Goal: Download file/media

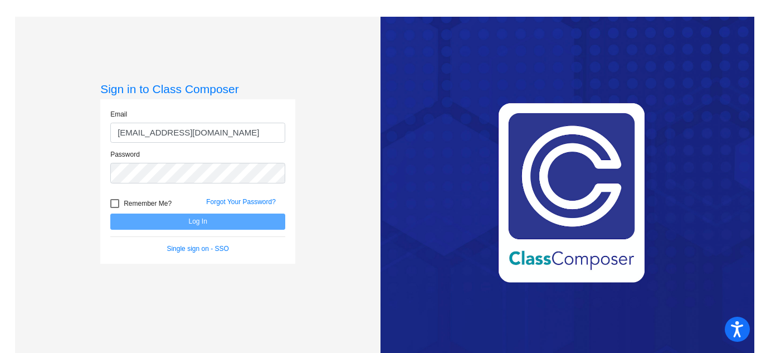
type input "[EMAIL_ADDRESS][DOMAIN_NAME]"
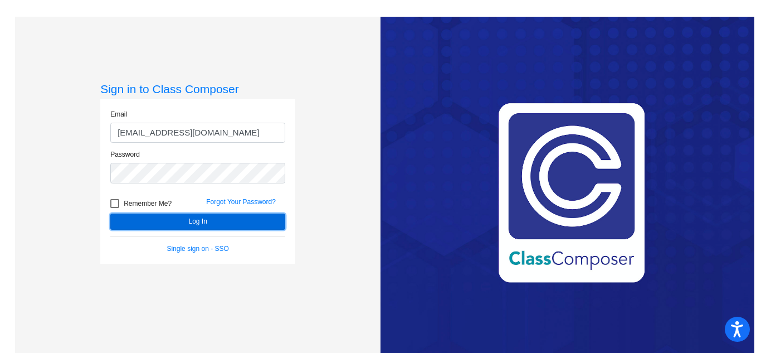
click at [155, 222] on button "Log In" at bounding box center [197, 221] width 175 height 16
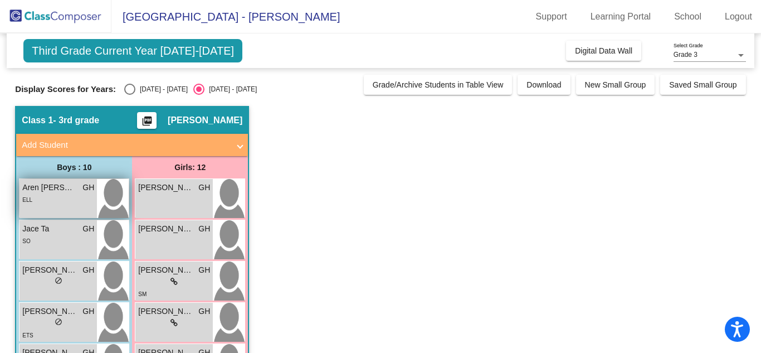
click at [67, 204] on div "ELL" at bounding box center [58, 199] width 72 height 12
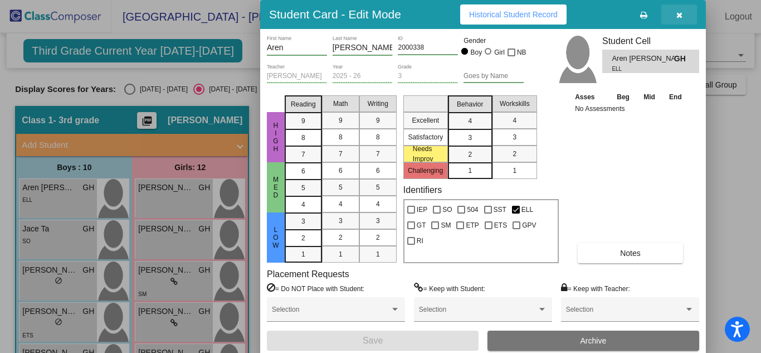
click at [682, 18] on button "button" at bounding box center [679, 14] width 36 height 20
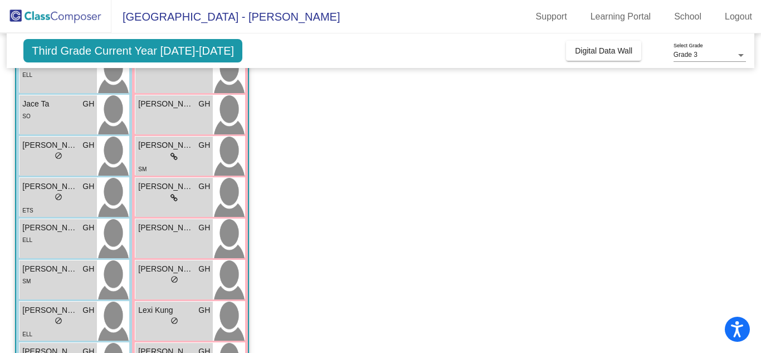
scroll to position [125, 0]
click at [46, 118] on div "SO" at bounding box center [58, 115] width 72 height 12
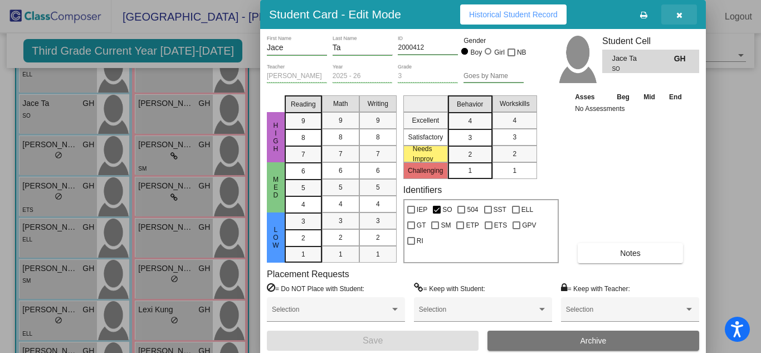
click at [682, 16] on icon "button" at bounding box center [679, 15] width 6 height 8
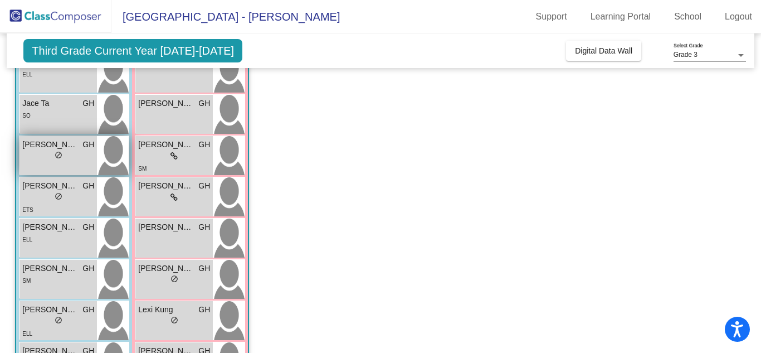
click at [31, 167] on div "[PERSON_NAME] GH lock do_not_disturb_alt" at bounding box center [57, 155] width 77 height 39
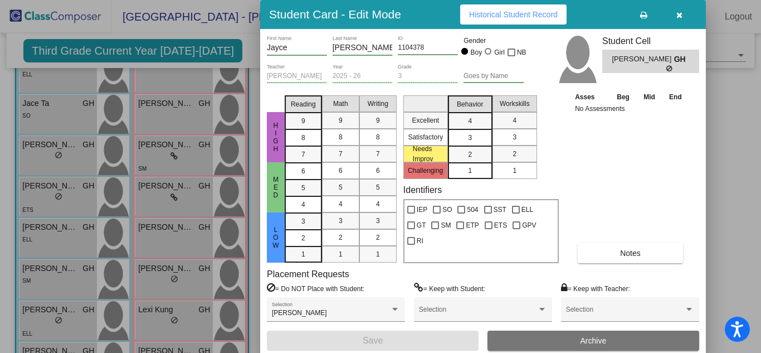
click at [676, 13] on icon "button" at bounding box center [679, 15] width 6 height 8
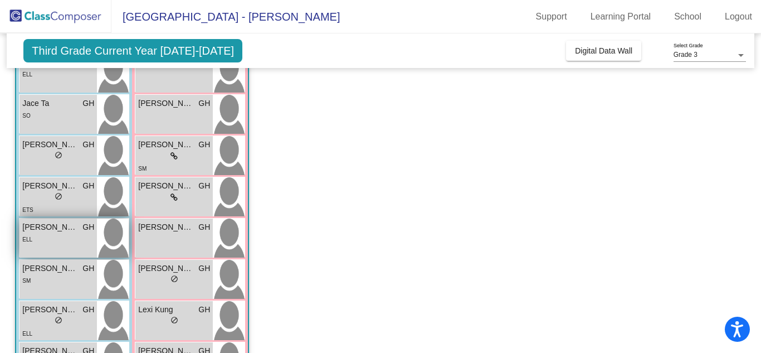
click at [47, 228] on span "[PERSON_NAME]" at bounding box center [50, 227] width 56 height 12
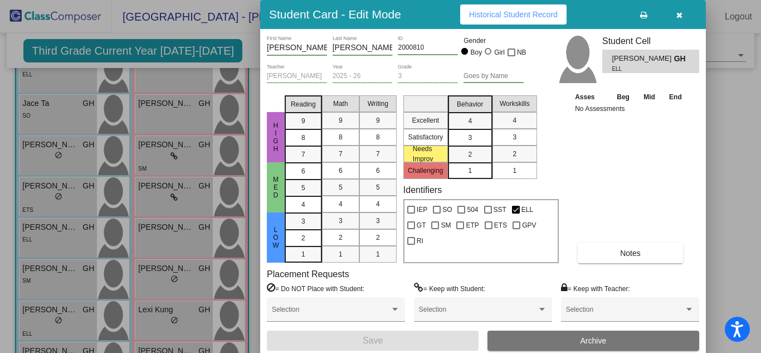
click at [679, 17] on icon "button" at bounding box center [679, 15] width 6 height 8
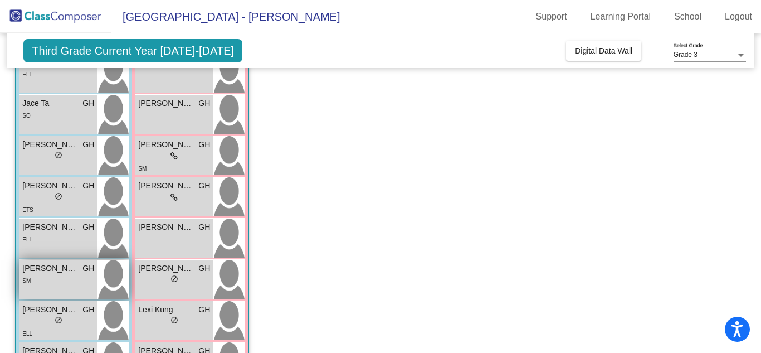
click at [53, 281] on div "SM" at bounding box center [58, 280] width 72 height 12
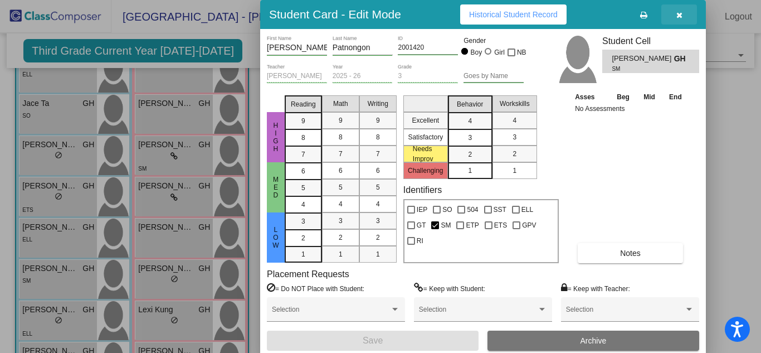
click at [677, 17] on icon "button" at bounding box center [679, 15] width 6 height 8
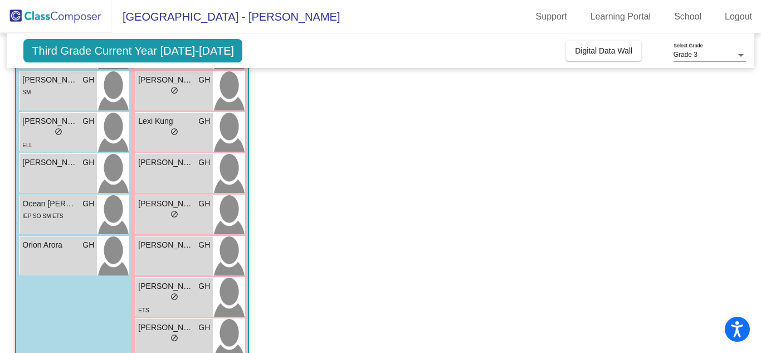
scroll to position [317, 0]
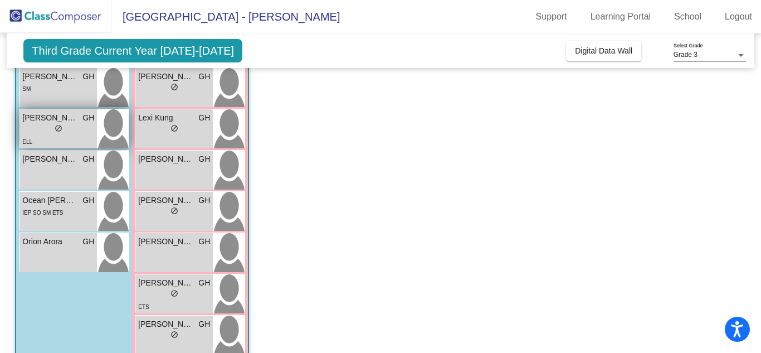
click at [36, 119] on span "[PERSON_NAME]" at bounding box center [50, 118] width 56 height 12
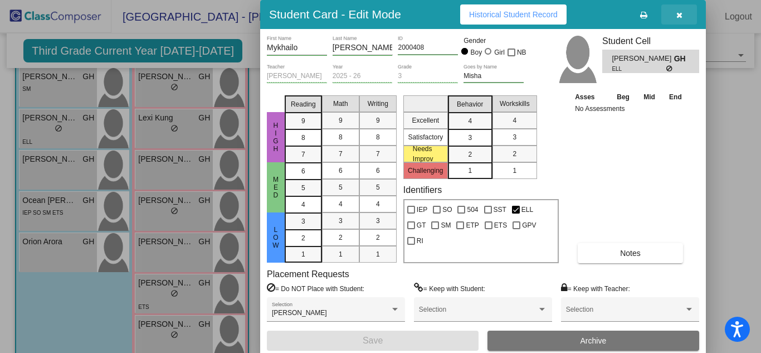
click at [676, 17] on icon "button" at bounding box center [679, 15] width 6 height 8
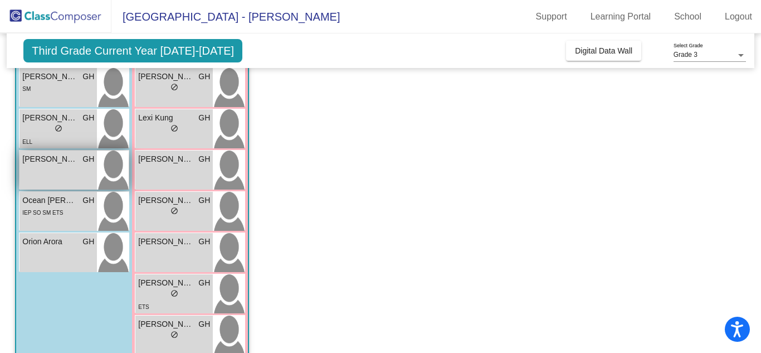
click at [46, 171] on div "[PERSON_NAME] GH lock do_not_disturb_alt" at bounding box center [57, 169] width 77 height 39
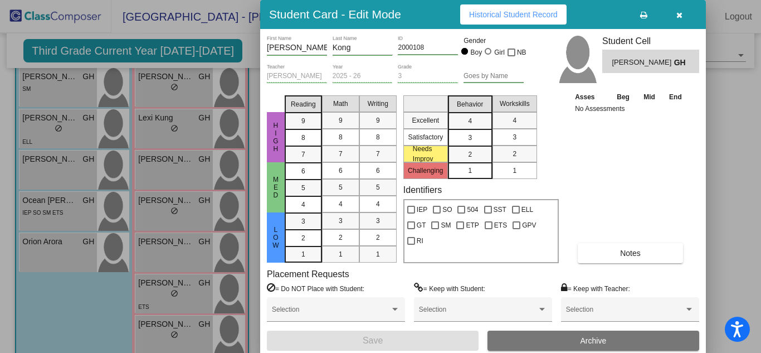
click at [675, 16] on button "button" at bounding box center [679, 14] width 36 height 20
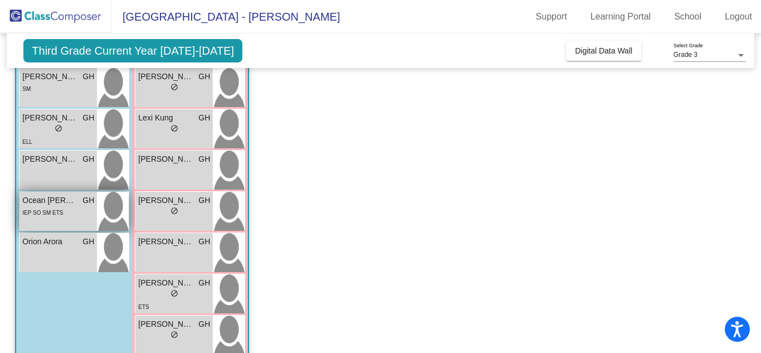
click at [56, 221] on div "Ocean Bird-[PERSON_NAME] lock do_not_disturb_alt IEP SO SM ETS" at bounding box center [57, 211] width 77 height 39
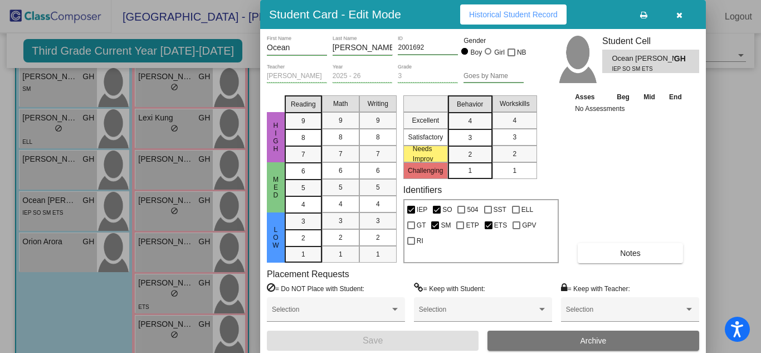
click at [675, 13] on button "button" at bounding box center [679, 14] width 36 height 20
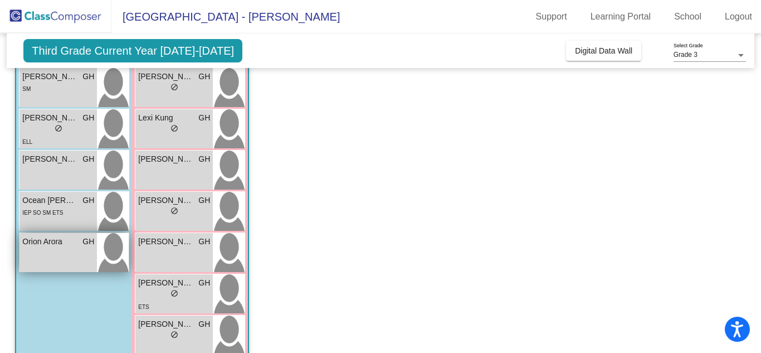
click at [80, 252] on div "Orion [PERSON_NAME] lock do_not_disturb_alt" at bounding box center [57, 252] width 77 height 39
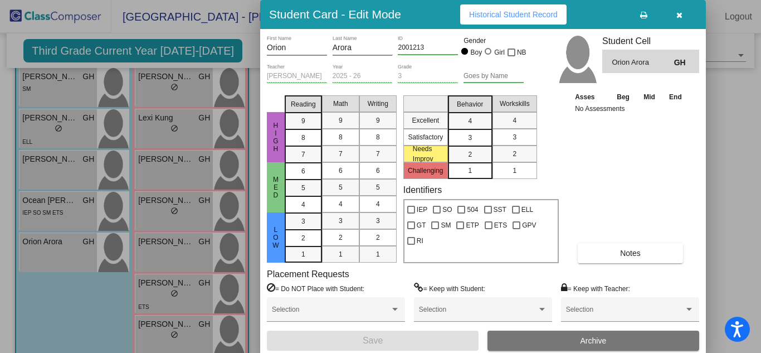
click at [676, 17] on icon "button" at bounding box center [679, 15] width 6 height 8
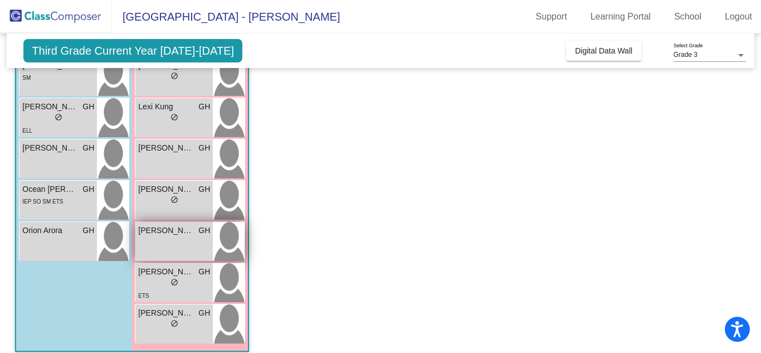
scroll to position [338, 0]
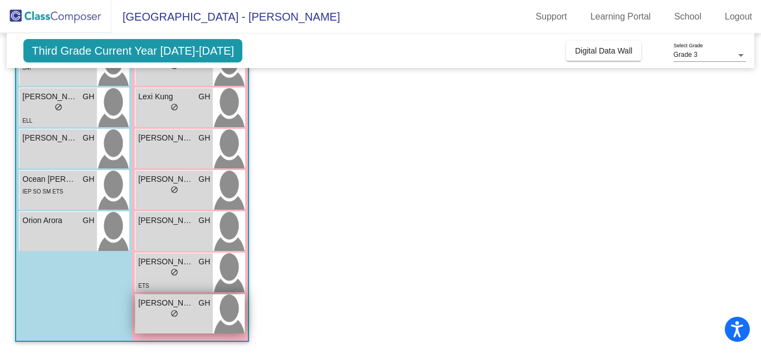
click at [157, 303] on span "[PERSON_NAME]" at bounding box center [166, 303] width 56 height 12
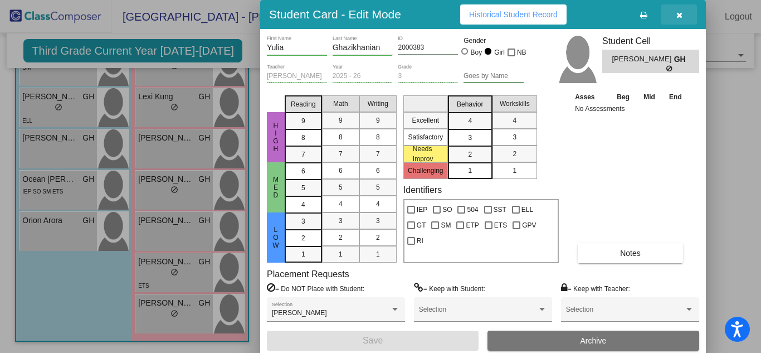
click at [681, 17] on icon "button" at bounding box center [679, 15] width 6 height 8
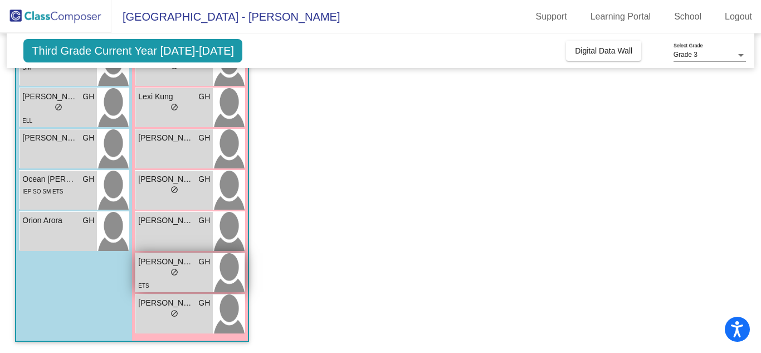
click at [174, 264] on span "[PERSON_NAME]" at bounding box center [166, 262] width 56 height 12
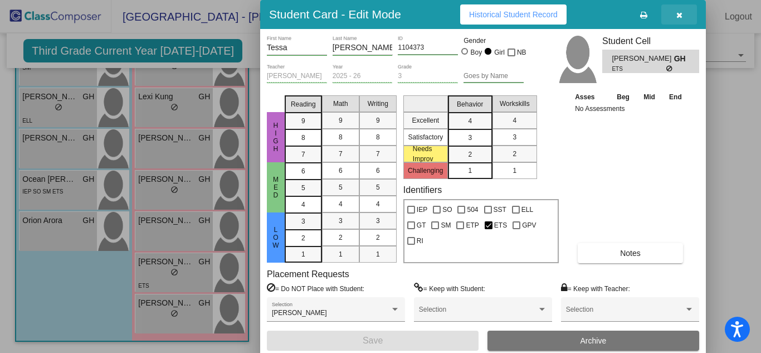
click at [679, 16] on icon "button" at bounding box center [679, 15] width 6 height 8
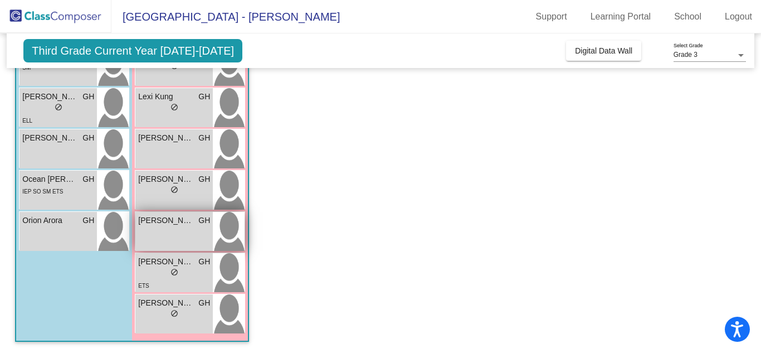
click at [159, 225] on span "[PERSON_NAME]" at bounding box center [166, 220] width 56 height 12
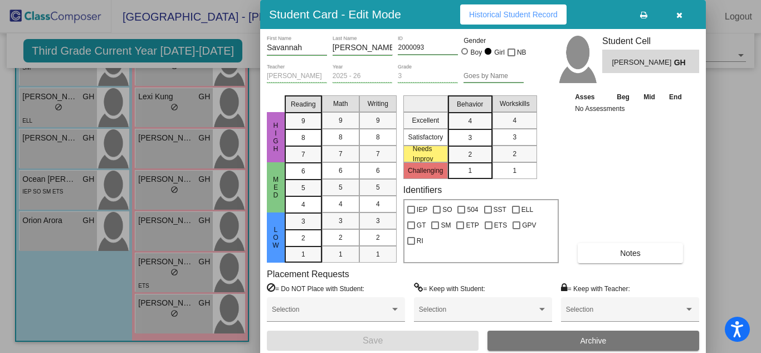
click at [680, 14] on icon "button" at bounding box center [679, 15] width 6 height 8
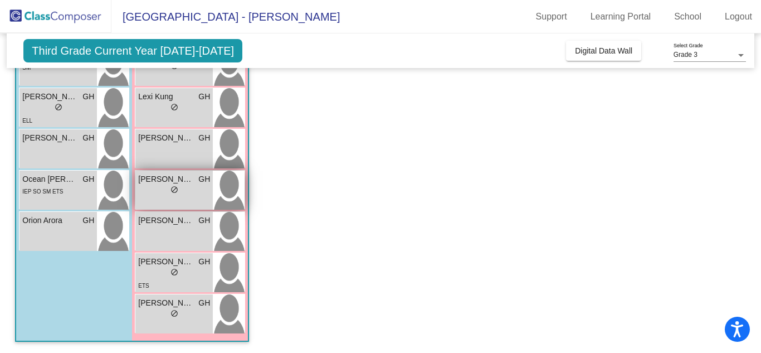
click at [153, 199] on div "[PERSON_NAME] GH lock do_not_disturb_alt" at bounding box center [173, 189] width 77 height 39
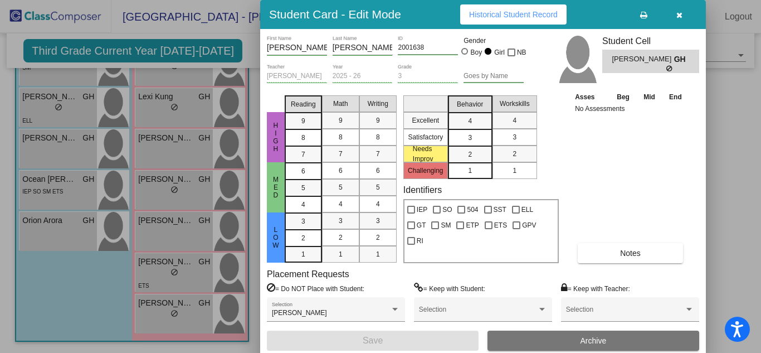
click at [679, 16] on icon "button" at bounding box center [679, 15] width 6 height 8
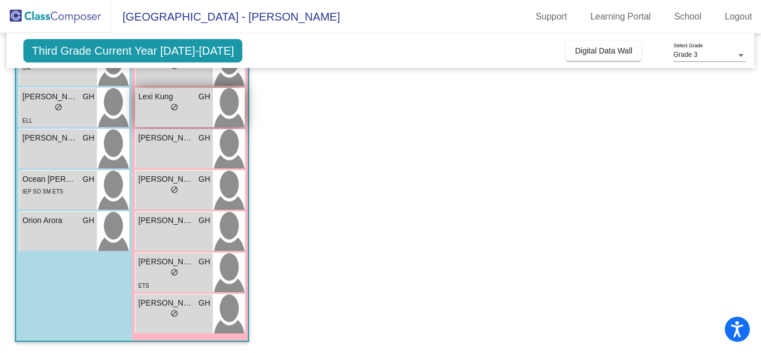
click at [163, 99] on span "Lexi Kung" at bounding box center [166, 97] width 56 height 12
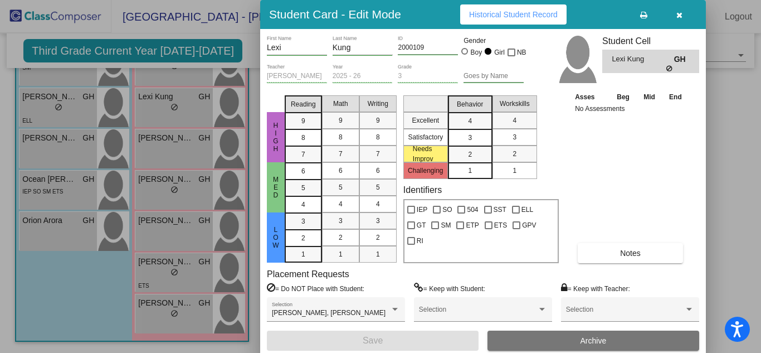
click at [679, 13] on icon "button" at bounding box center [679, 15] width 6 height 8
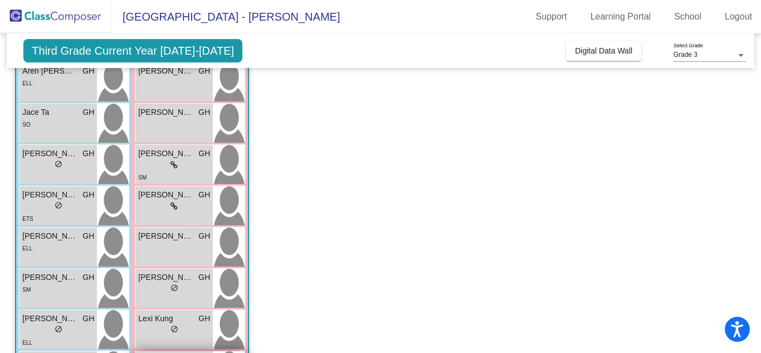
scroll to position [119, 0]
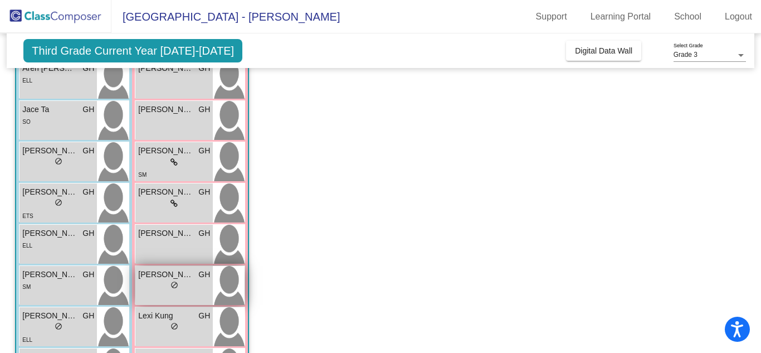
click at [155, 290] on div "lock do_not_disturb_alt" at bounding box center [174, 286] width 72 height 12
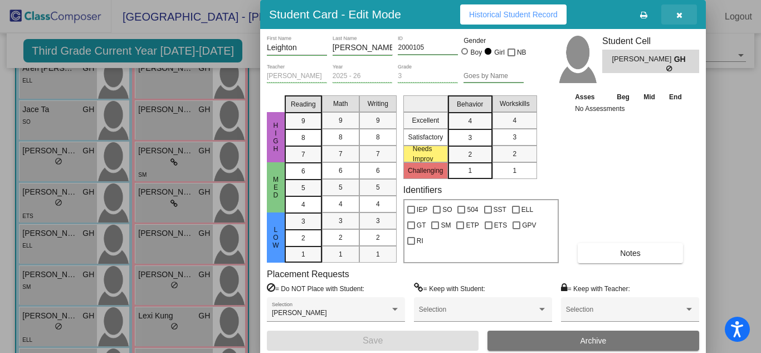
click at [679, 18] on icon "button" at bounding box center [679, 15] width 6 height 8
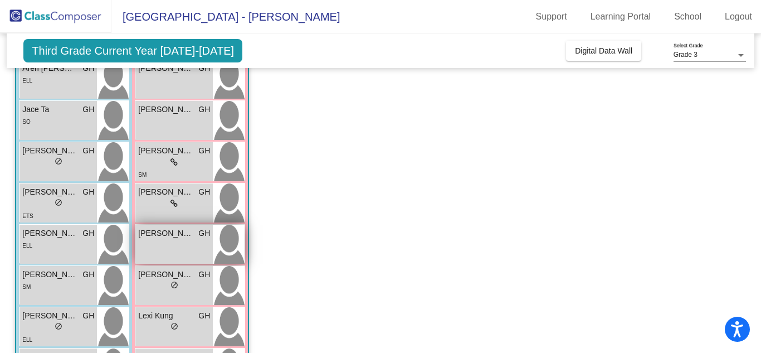
click at [140, 247] on div "[PERSON_NAME] GH lock do_not_disturb_alt" at bounding box center [173, 244] width 77 height 39
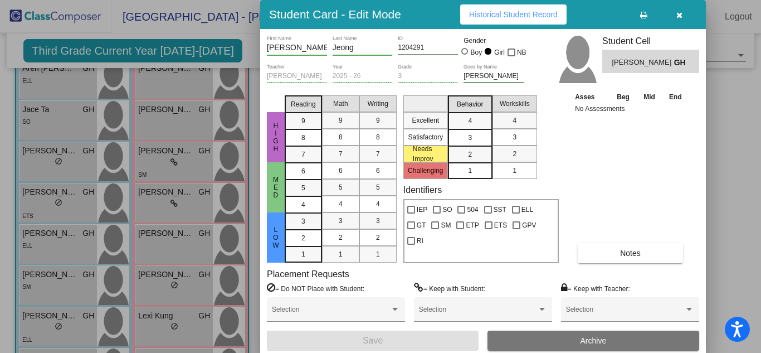
click at [681, 20] on button "button" at bounding box center [679, 14] width 36 height 20
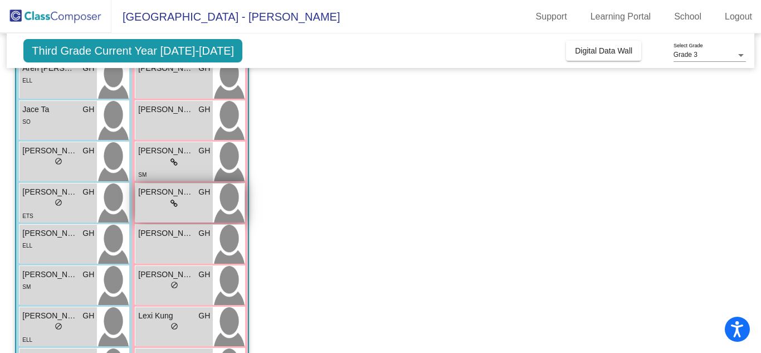
click at [145, 194] on span "[PERSON_NAME]" at bounding box center [166, 192] width 56 height 12
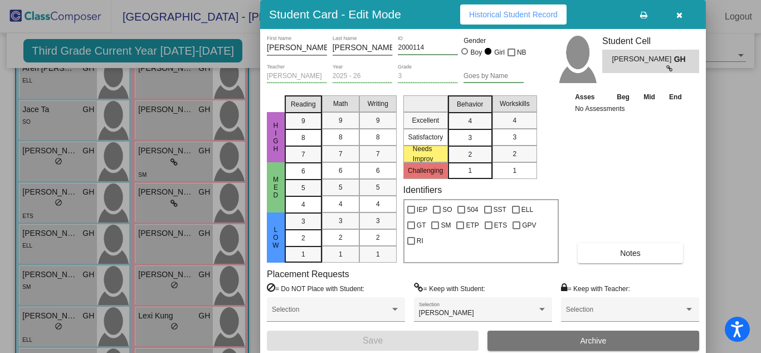
click at [678, 15] on icon "button" at bounding box center [679, 15] width 6 height 8
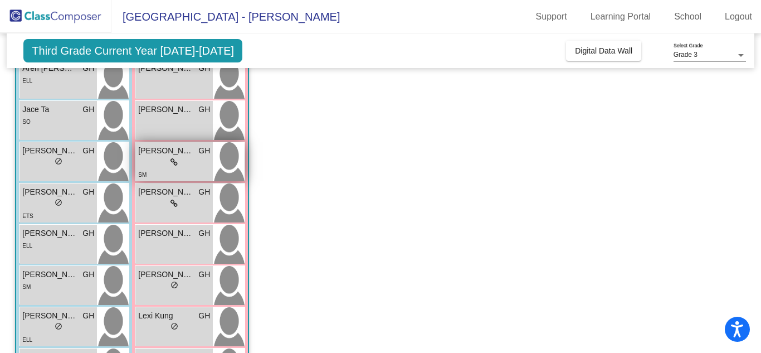
click at [157, 159] on div "lock do_not_disturb_alt" at bounding box center [174, 163] width 72 height 12
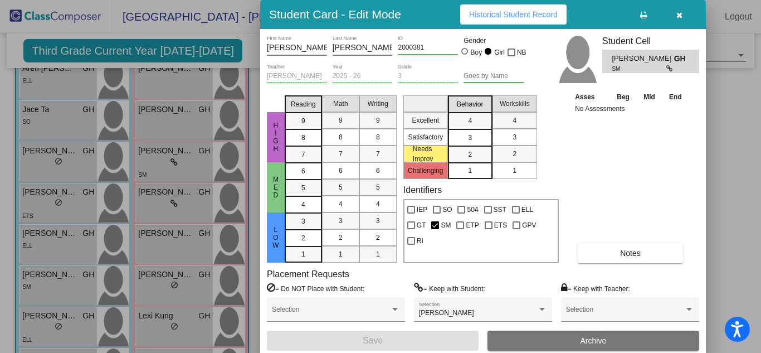
click at [675, 16] on button "button" at bounding box center [679, 14] width 36 height 20
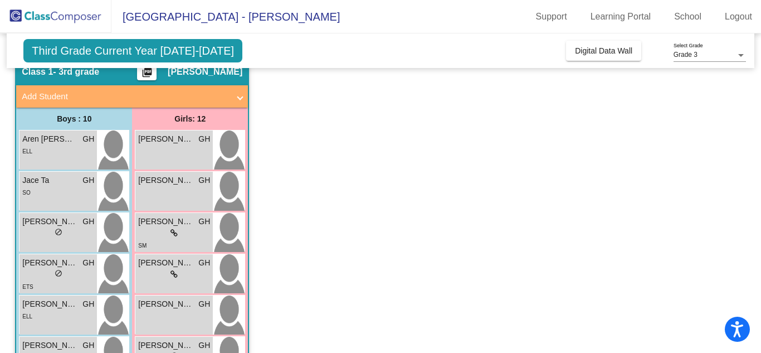
scroll to position [0, 0]
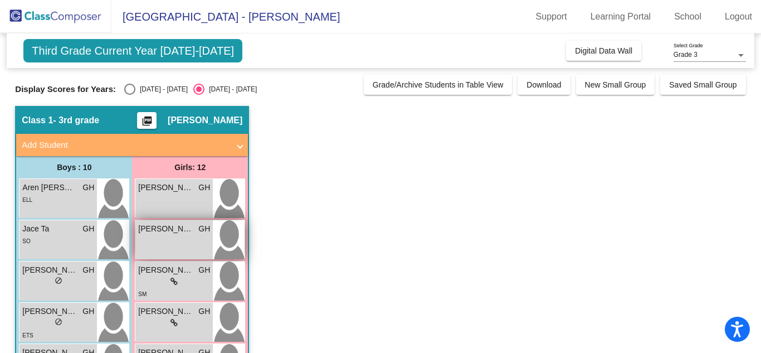
click at [151, 243] on div "[PERSON_NAME] GH lock do_not_disturb_alt" at bounding box center [173, 239] width 77 height 39
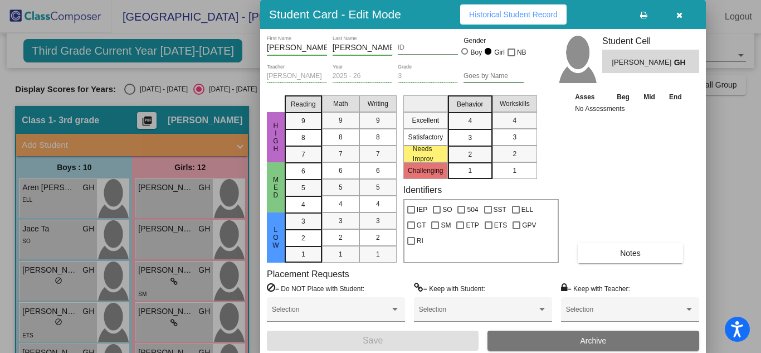
click at [684, 13] on button "button" at bounding box center [679, 14] width 36 height 20
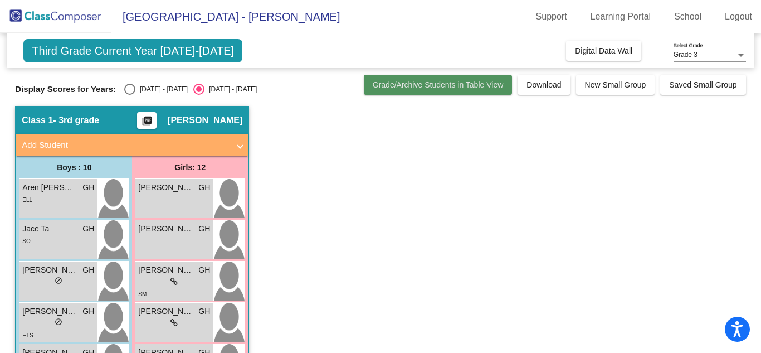
click at [474, 87] on span "Grade/Archive Students in Table View" at bounding box center [438, 84] width 131 height 9
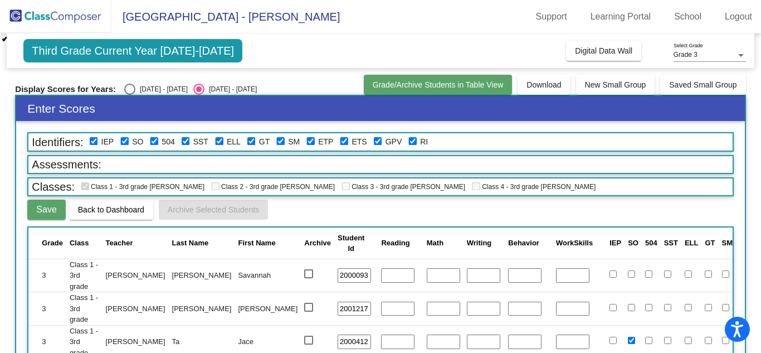
click at [469, 83] on span "Grade/Archive Students in Table View" at bounding box center [438, 84] width 131 height 9
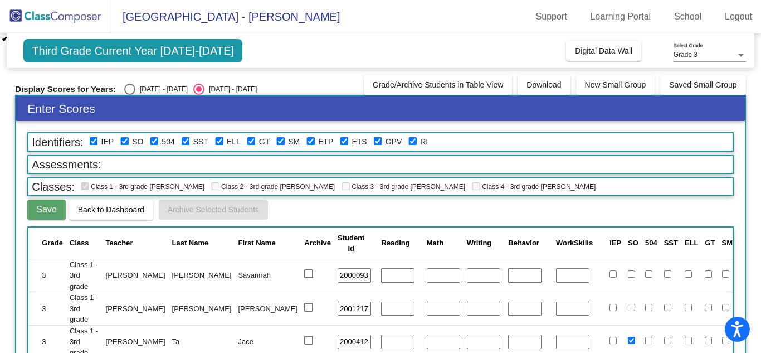
click at [90, 56] on span "Third Grade Current Year [DATE]-[DATE]" at bounding box center [132, 50] width 219 height 23
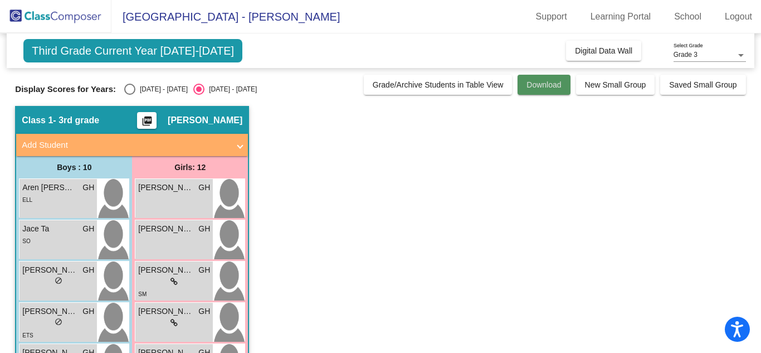
click at [529, 84] on span "Download" at bounding box center [543, 84] width 35 height 9
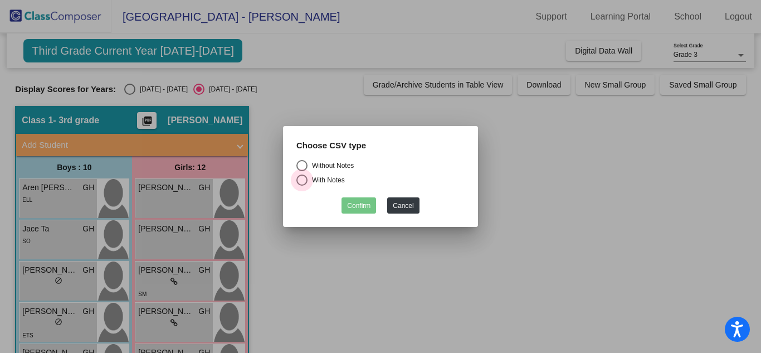
click at [299, 182] on div "Select an option" at bounding box center [301, 179] width 11 height 11
click at [301, 186] on input "With Notes" at bounding box center [301, 186] width 1 height 1
radio input "true"
click at [363, 211] on button "Confirm" at bounding box center [359, 205] width 35 height 16
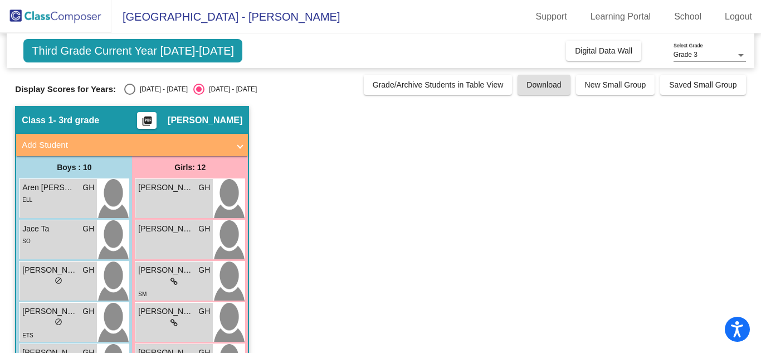
click at [154, 119] on mat-icon "picture_as_pdf" at bounding box center [146, 123] width 13 height 16
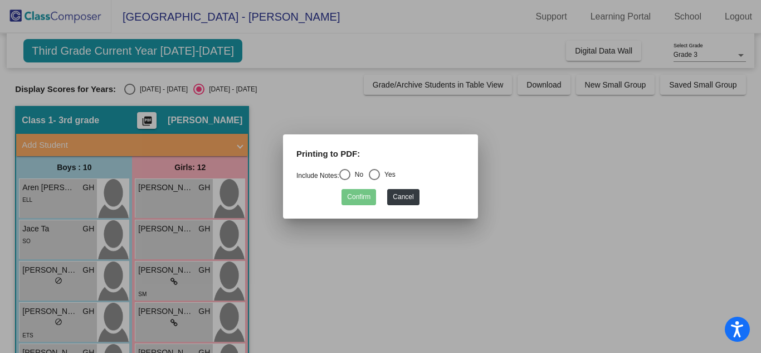
click at [349, 175] on div "Select an option" at bounding box center [344, 174] width 11 height 11
click at [345, 180] on input "No" at bounding box center [344, 180] width 1 height 1
radio input "true"
click at [356, 197] on button "Confirm" at bounding box center [359, 197] width 35 height 16
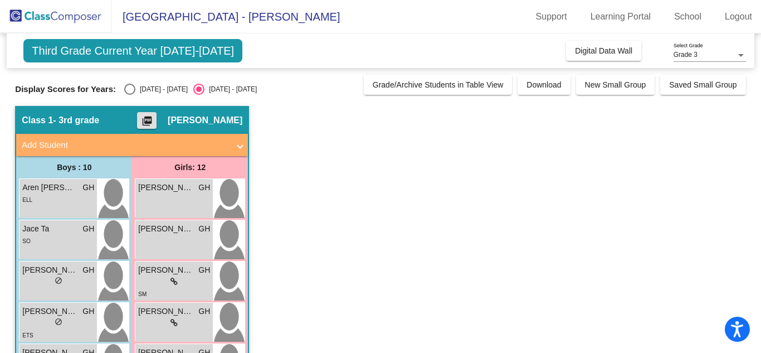
click at [238, 146] on span at bounding box center [240, 145] width 4 height 13
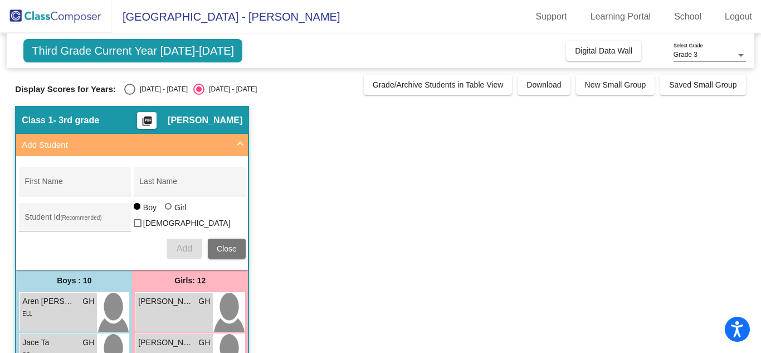
click at [229, 244] on span "Close" at bounding box center [227, 248] width 20 height 9
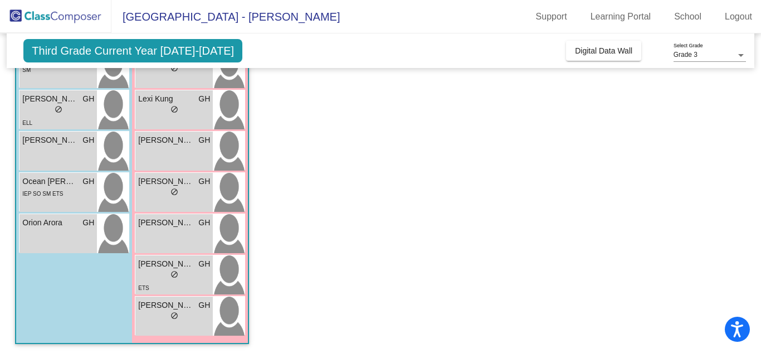
scroll to position [338, 0]
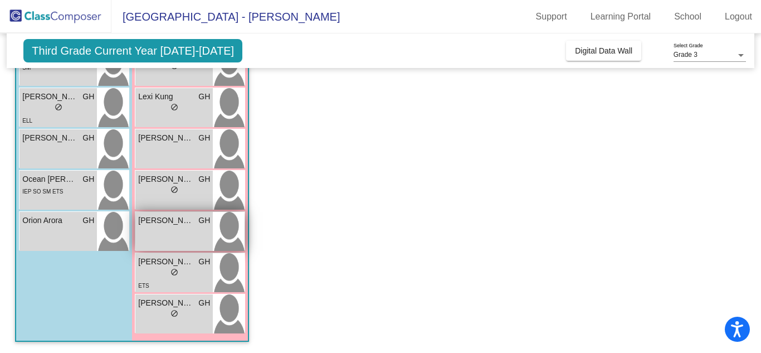
click at [189, 228] on div "[PERSON_NAME] lock do_not_disturb_alt" at bounding box center [173, 231] width 77 height 39
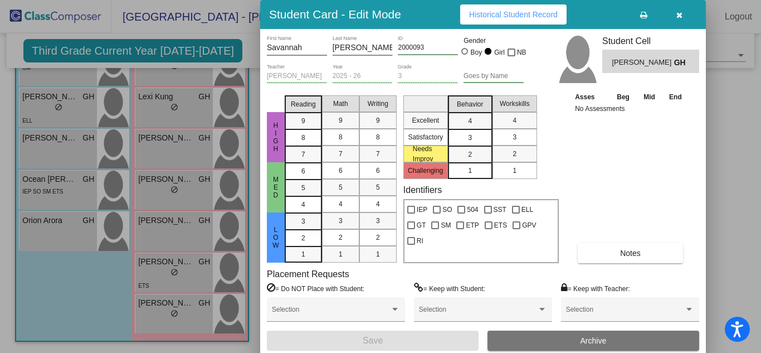
click at [678, 14] on icon "button" at bounding box center [679, 15] width 6 height 8
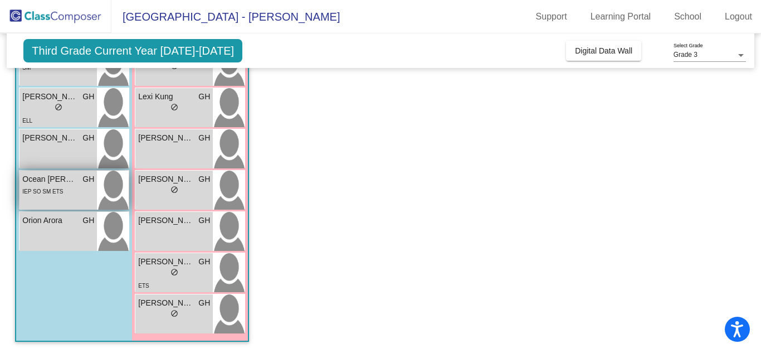
click at [55, 182] on span "Ocean [PERSON_NAME]" at bounding box center [50, 179] width 56 height 12
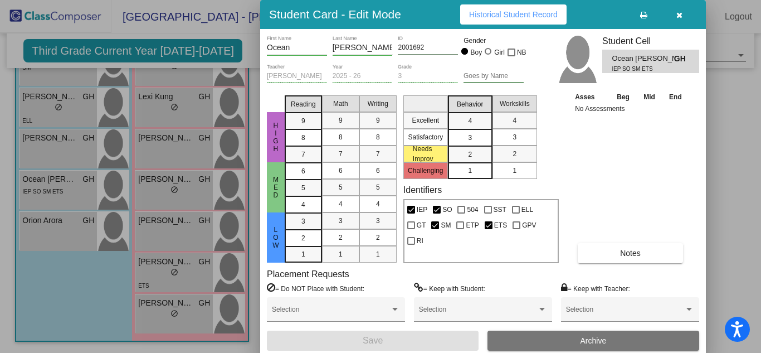
click at [676, 16] on icon "button" at bounding box center [679, 15] width 6 height 8
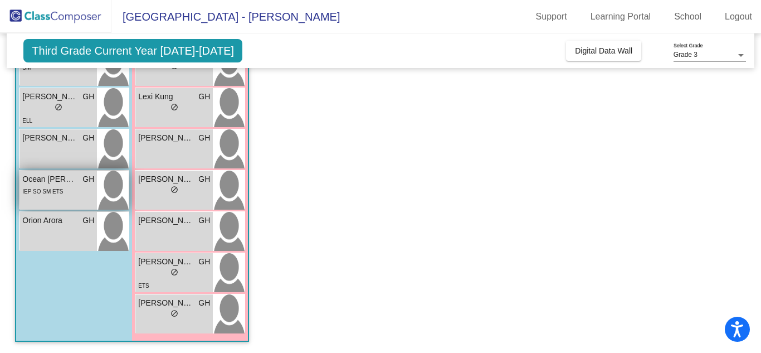
click at [33, 196] on div "IEP SO SM ETS" at bounding box center [42, 191] width 41 height 12
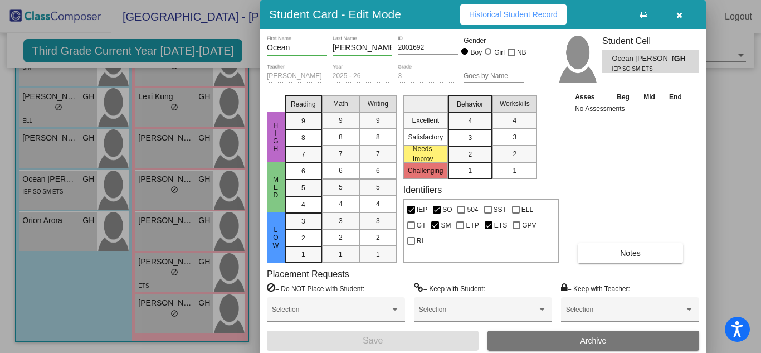
click at [676, 18] on icon "button" at bounding box center [679, 15] width 6 height 8
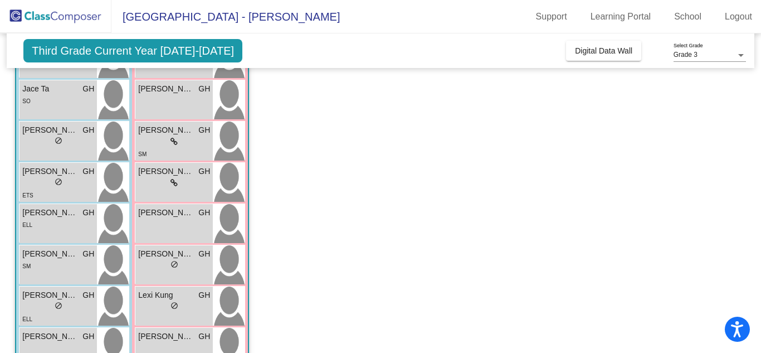
scroll to position [141, 0]
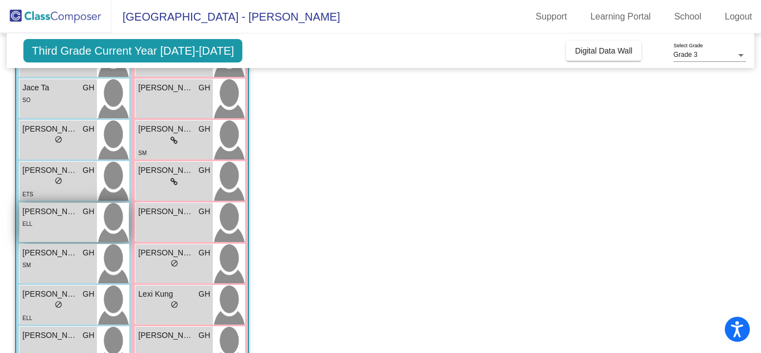
click at [46, 238] on div "[PERSON_NAME] GH lock do_not_disturb_alt ELL" at bounding box center [57, 222] width 77 height 39
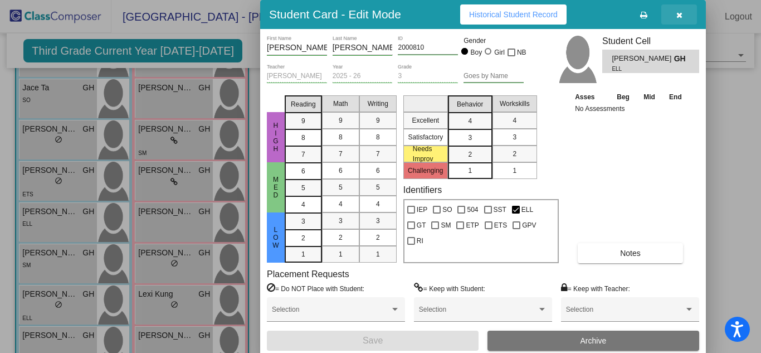
click at [687, 21] on button "button" at bounding box center [679, 14] width 36 height 20
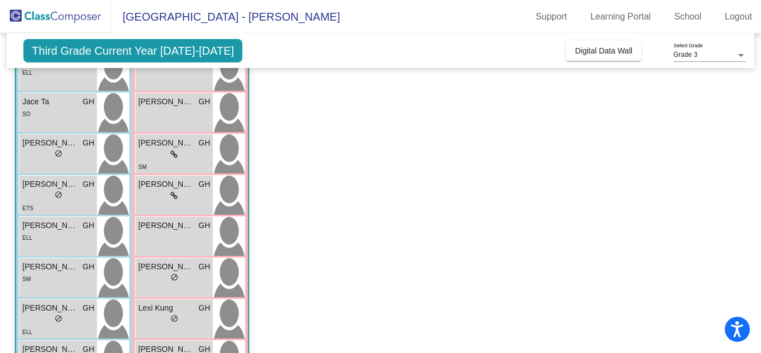
scroll to position [126, 0]
click at [145, 155] on div "lock do_not_disturb_alt" at bounding box center [174, 155] width 72 height 12
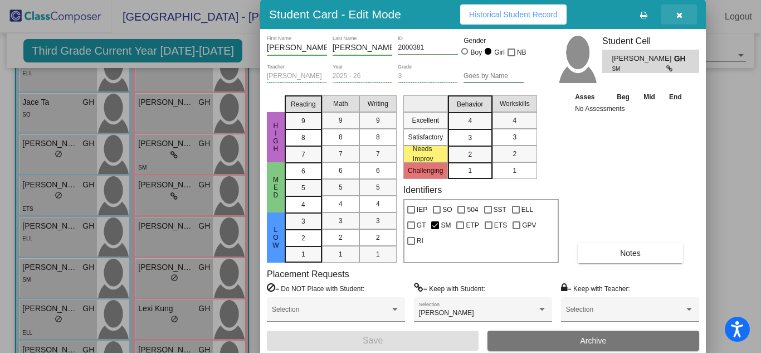
click at [680, 18] on icon "button" at bounding box center [679, 15] width 6 height 8
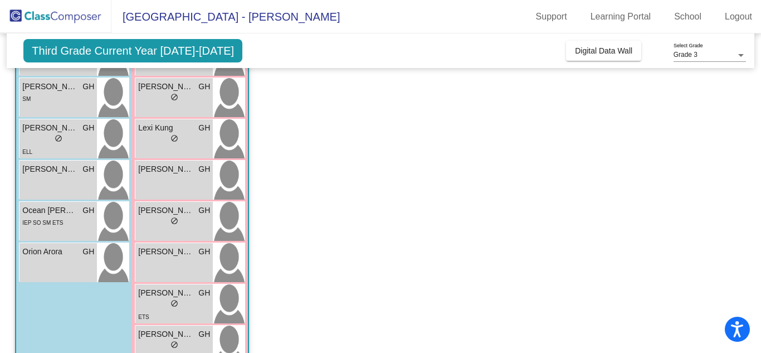
scroll to position [338, 0]
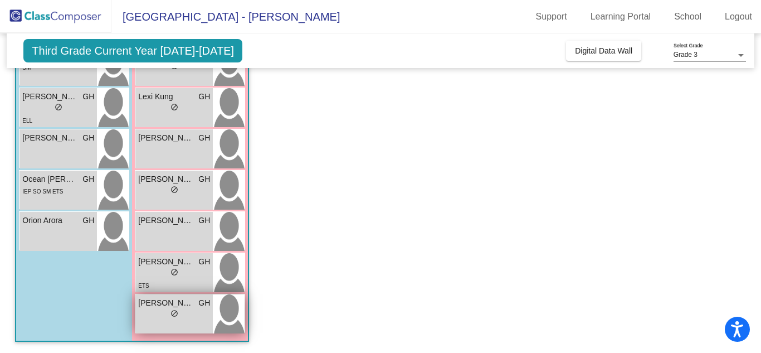
click at [145, 305] on span "[PERSON_NAME]" at bounding box center [166, 303] width 56 height 12
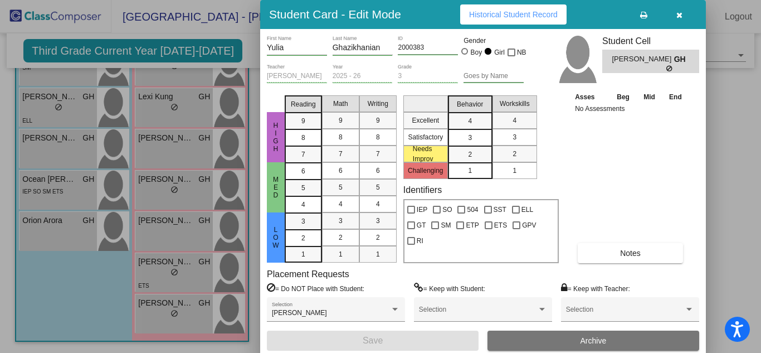
click at [677, 17] on icon "button" at bounding box center [679, 15] width 6 height 8
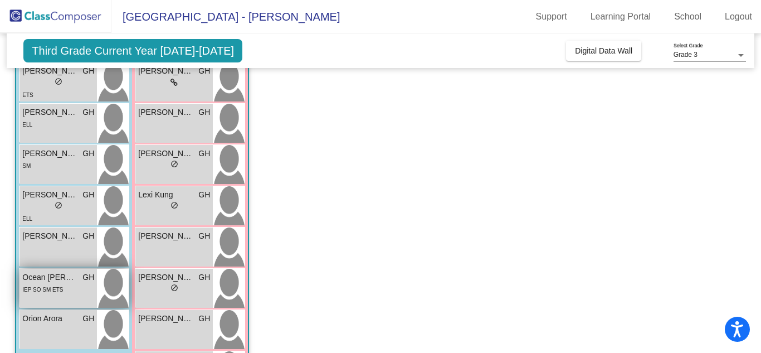
scroll to position [240, 0]
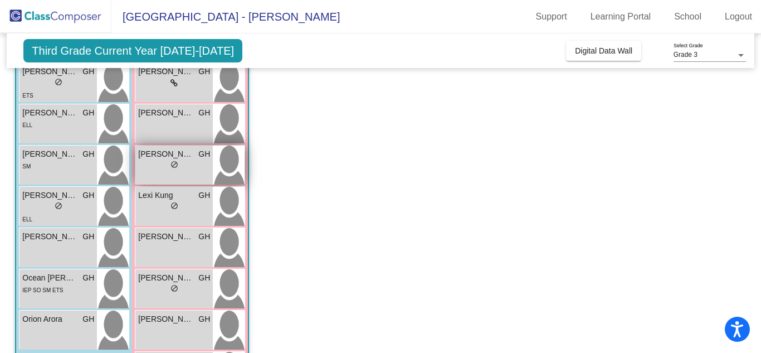
click at [155, 163] on div "lock do_not_disturb_alt" at bounding box center [174, 166] width 72 height 12
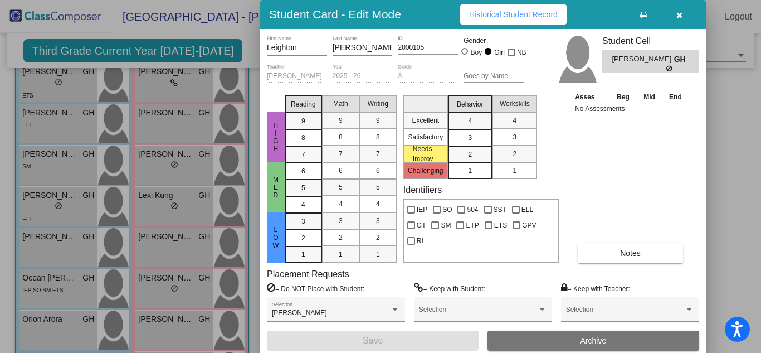
click at [682, 17] on icon "button" at bounding box center [679, 15] width 6 height 8
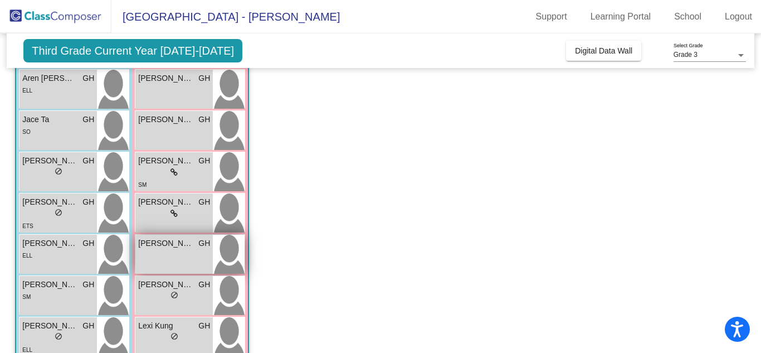
scroll to position [110, 0]
click at [147, 252] on div "[PERSON_NAME] GH lock do_not_disturb_alt" at bounding box center [173, 252] width 77 height 39
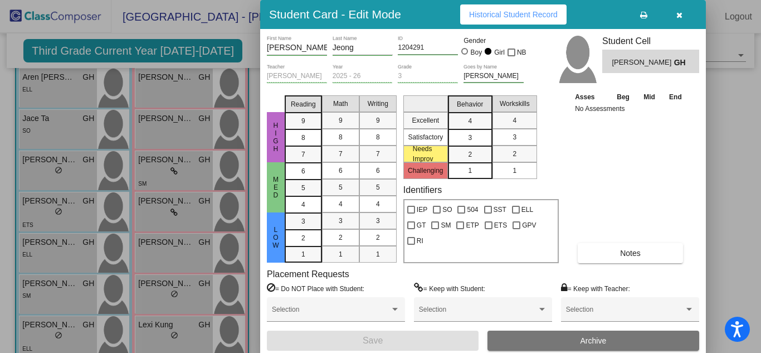
click at [680, 17] on icon "button" at bounding box center [679, 15] width 6 height 8
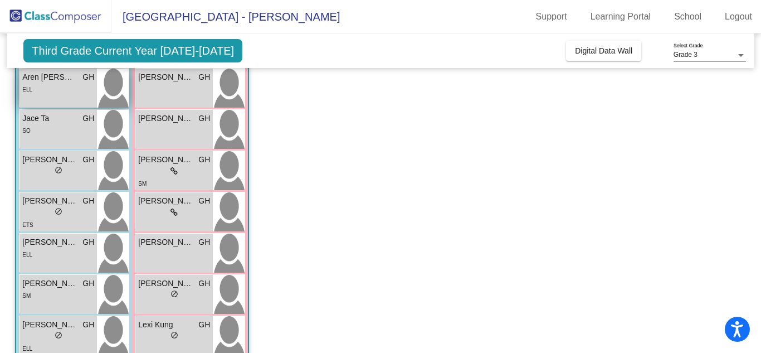
click at [61, 96] on div "Aren Kalantar [PERSON_NAME] lock do_not_disturb_alt ELL" at bounding box center [57, 88] width 77 height 39
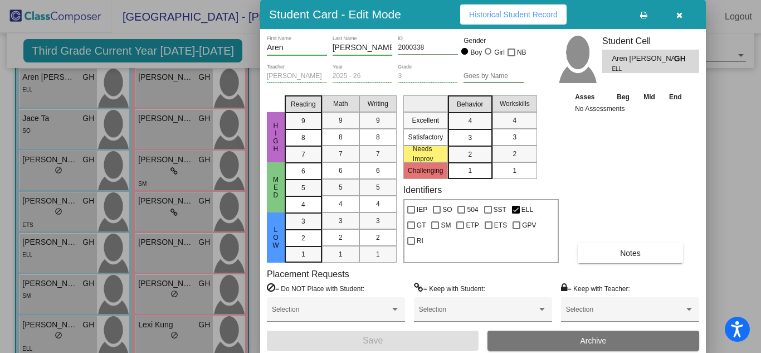
click at [679, 21] on button "button" at bounding box center [679, 14] width 36 height 20
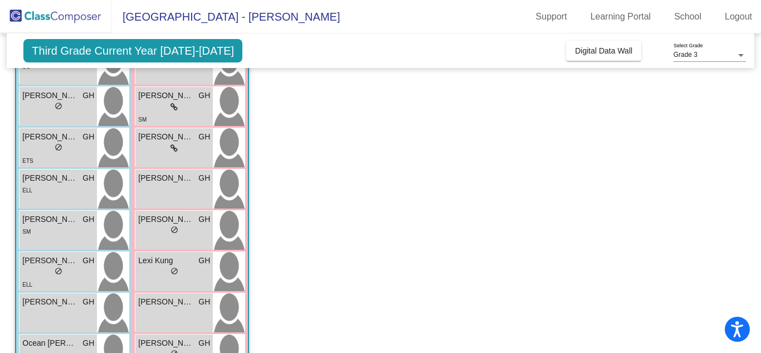
scroll to position [173, 0]
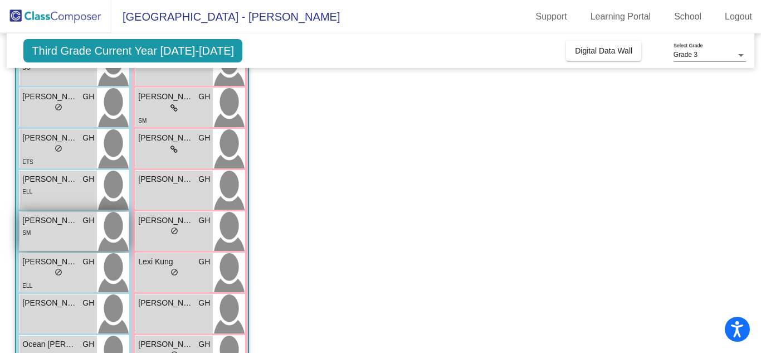
click at [57, 232] on div "SM" at bounding box center [58, 232] width 72 height 12
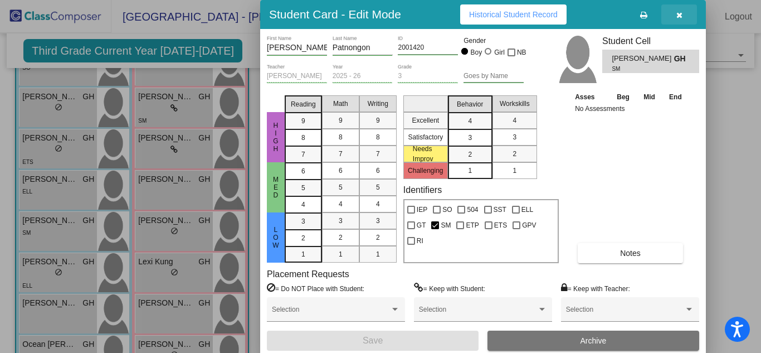
click at [678, 13] on icon "button" at bounding box center [679, 15] width 6 height 8
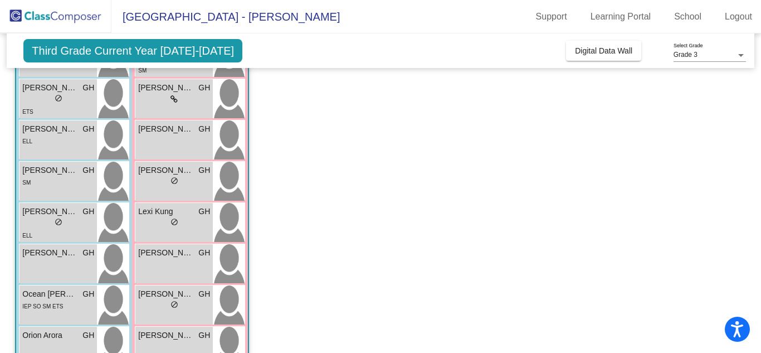
scroll to position [225, 0]
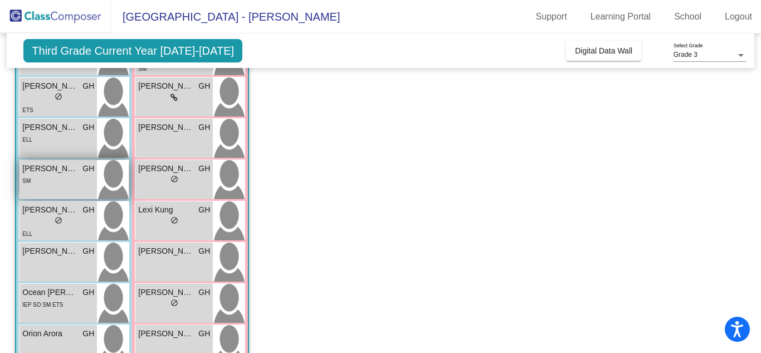
click at [40, 172] on span "[PERSON_NAME]" at bounding box center [50, 169] width 56 height 12
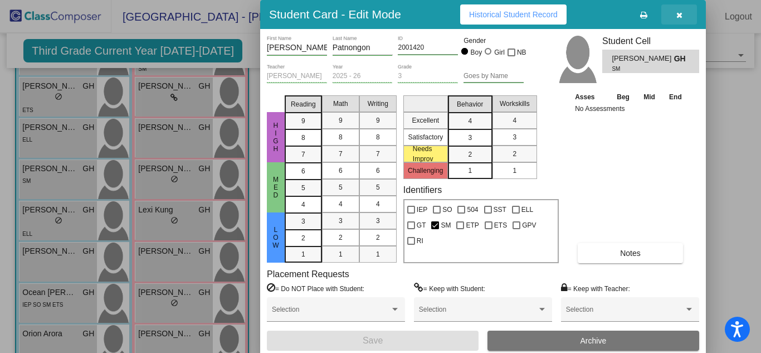
click at [680, 19] on button "button" at bounding box center [679, 14] width 36 height 20
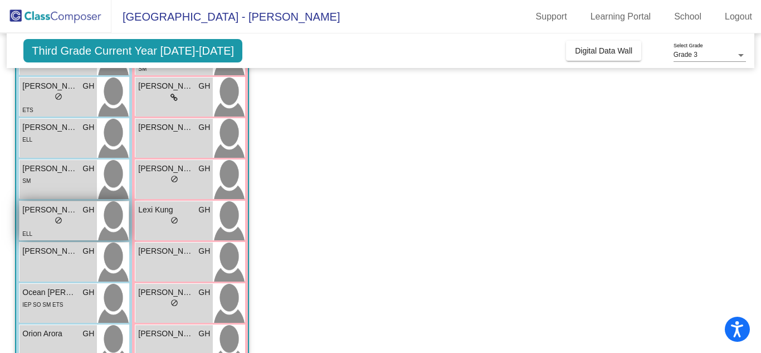
click at [40, 216] on div "lock do_not_disturb_alt" at bounding box center [58, 222] width 72 height 12
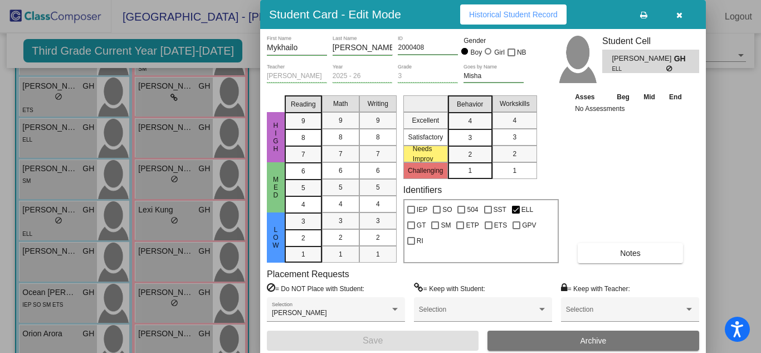
click at [680, 14] on icon "button" at bounding box center [679, 15] width 6 height 8
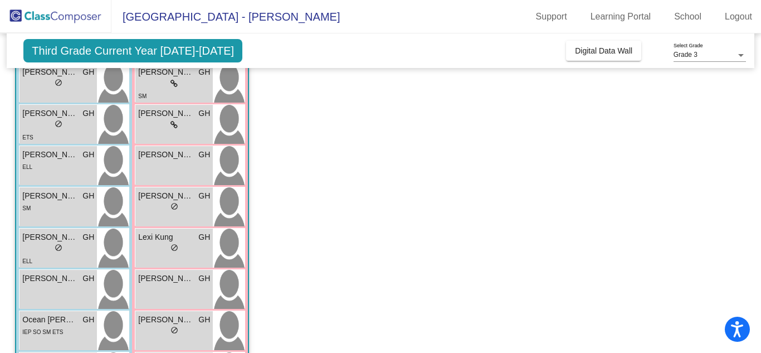
scroll to position [195, 0]
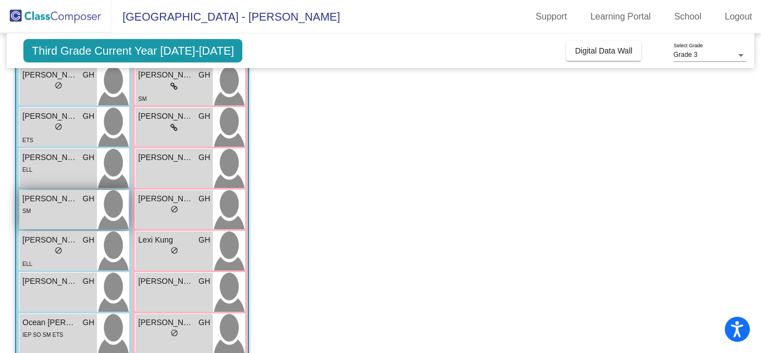
click at [57, 208] on div "SM" at bounding box center [58, 210] width 72 height 12
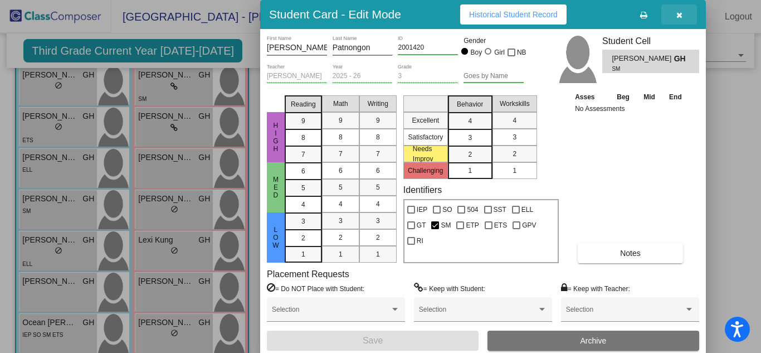
click at [681, 19] on icon "button" at bounding box center [679, 15] width 6 height 8
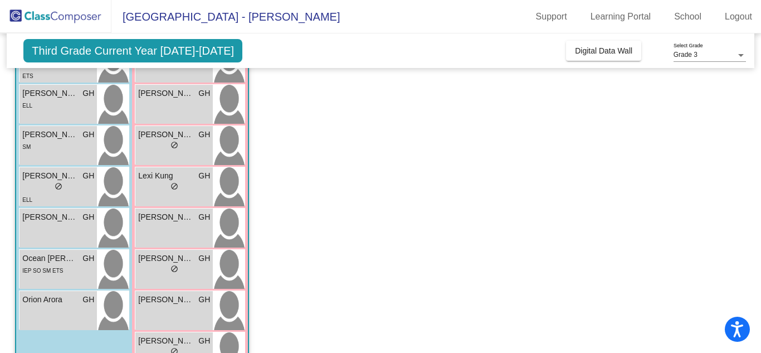
scroll to position [254, 0]
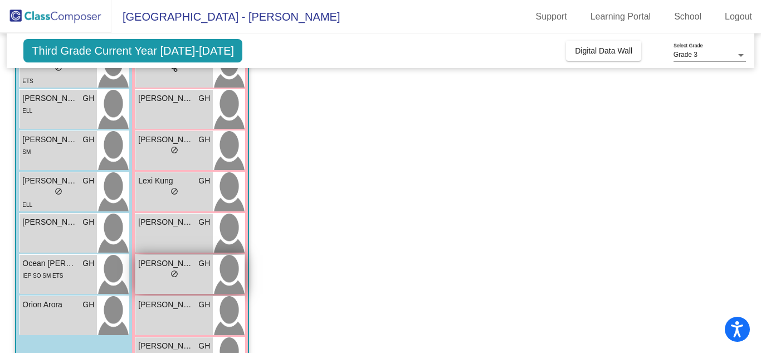
click at [160, 285] on div "[PERSON_NAME] GH lock do_not_disturb_alt" at bounding box center [173, 274] width 77 height 39
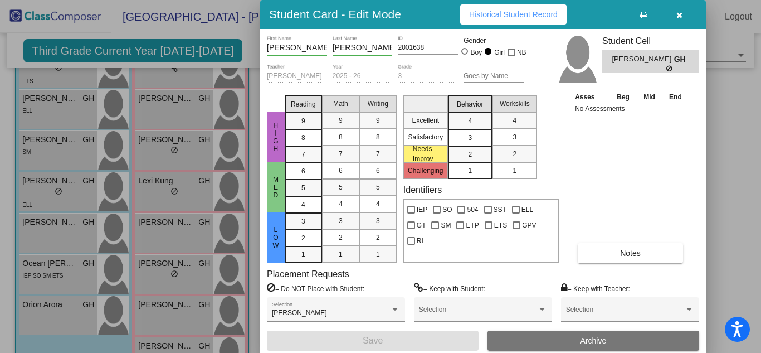
click at [684, 17] on button "button" at bounding box center [679, 14] width 36 height 20
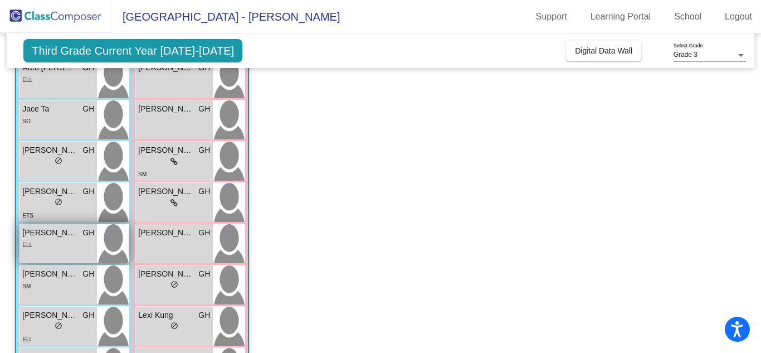
scroll to position [126, 0]
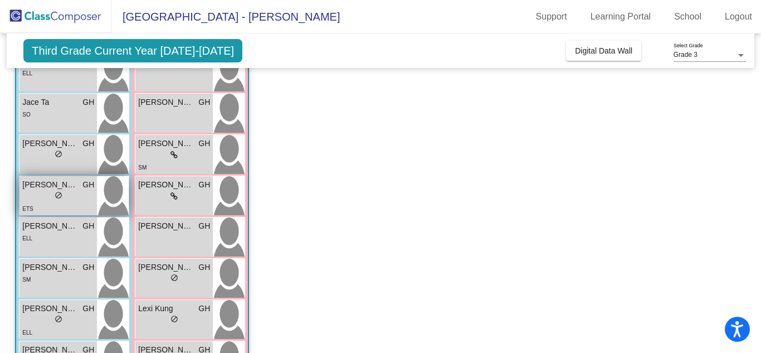
click at [26, 194] on div "lock do_not_disturb_alt" at bounding box center [58, 197] width 72 height 12
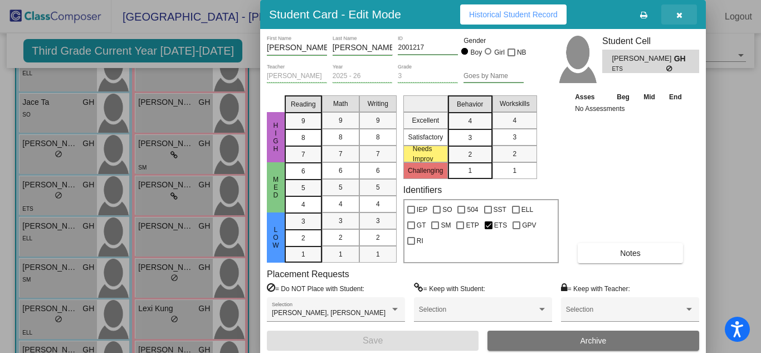
click at [684, 15] on button "button" at bounding box center [679, 14] width 36 height 20
